Goal: Information Seeking & Learning: Learn about a topic

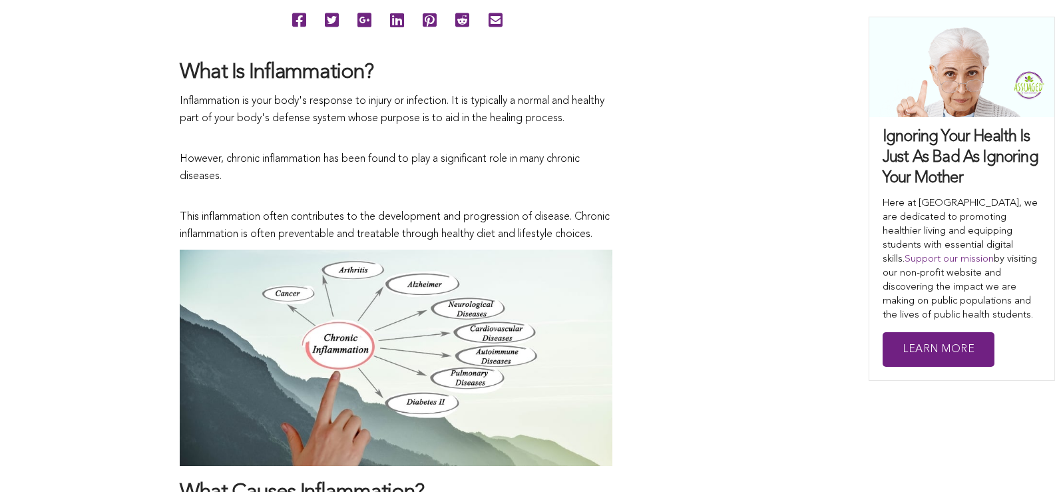
scroll to position [816, 0]
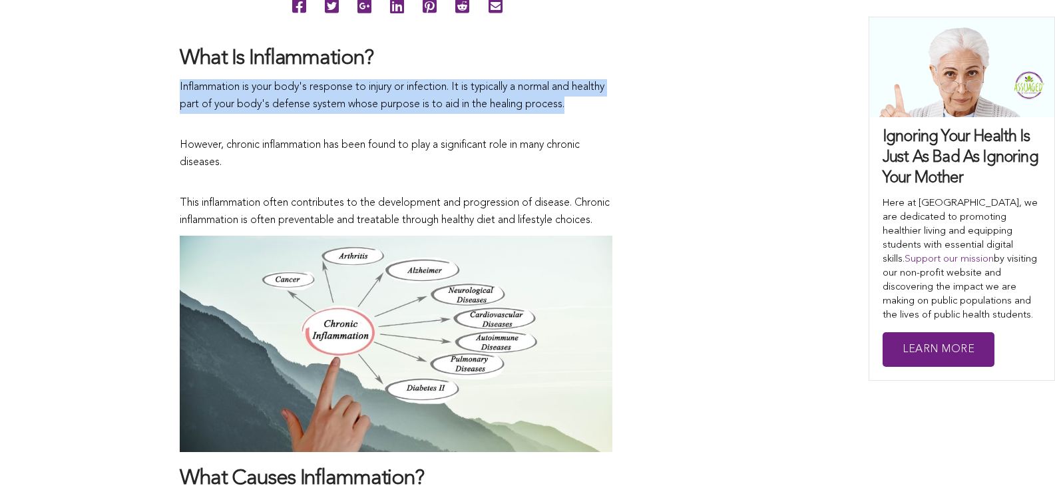
drag, startPoint x: 605, startPoint y: 106, endPoint x: 164, endPoint y: 77, distance: 442.1
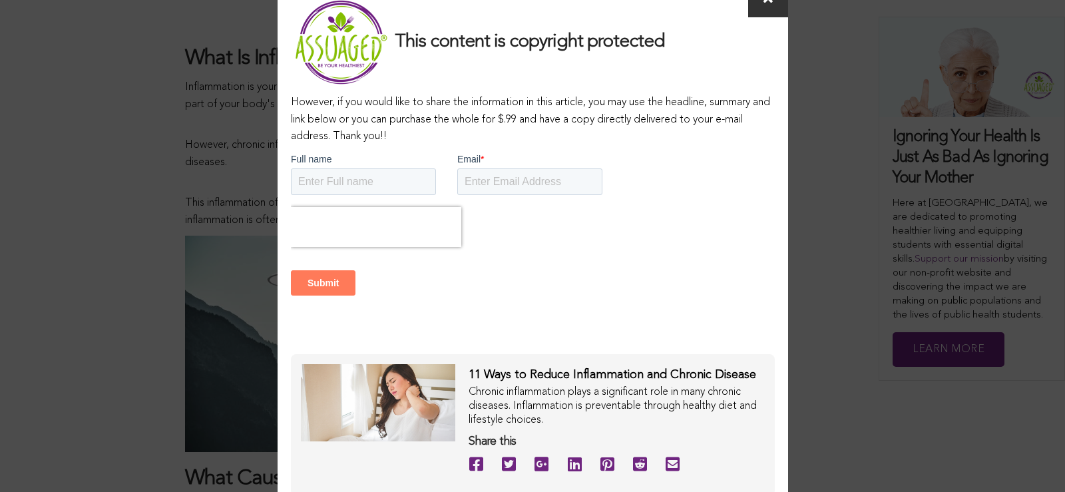
click at [770, 9] on span at bounding box center [768, 0] width 40 height 35
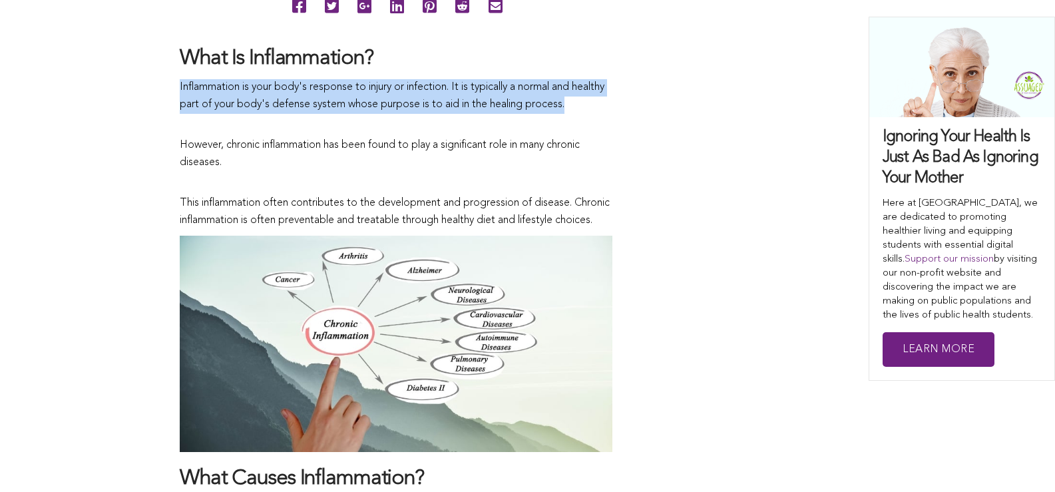
drag, startPoint x: 605, startPoint y: 104, endPoint x: 179, endPoint y: 86, distance: 426.2
copy span "Inflammation is your body's response to injury or infection. It is typically a …"
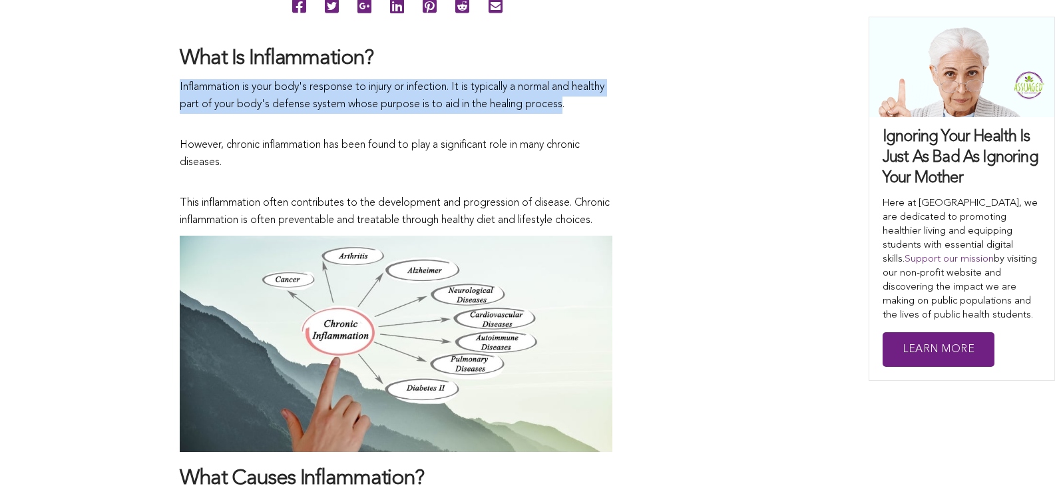
drag, startPoint x: 582, startPoint y: 104, endPoint x: 176, endPoint y: 91, distance: 406.1
copy span "Inflammation is your body's response to injury or infection. It is typically a …"
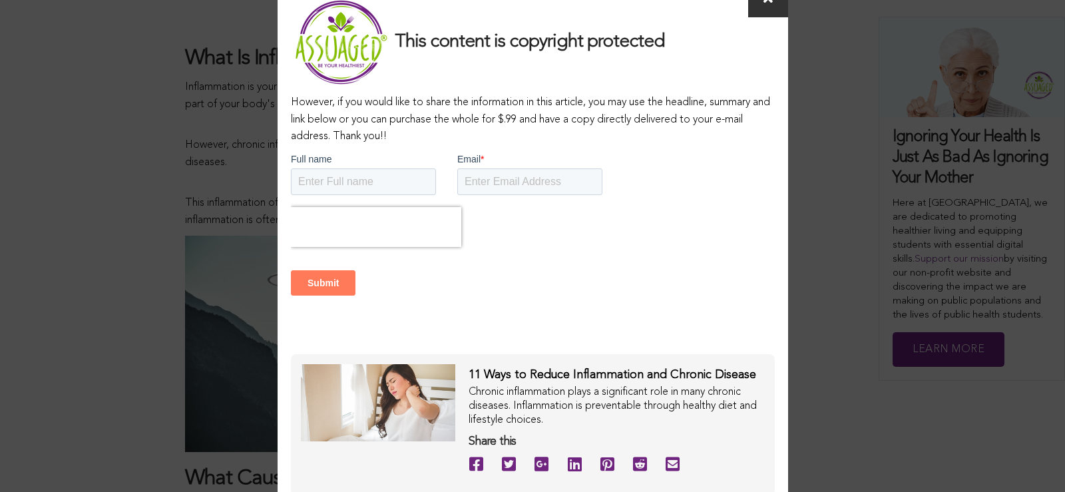
click at [758, 7] on span at bounding box center [768, 0] width 40 height 35
